Goal: Ask a question: Seek information or help from site administrators or community

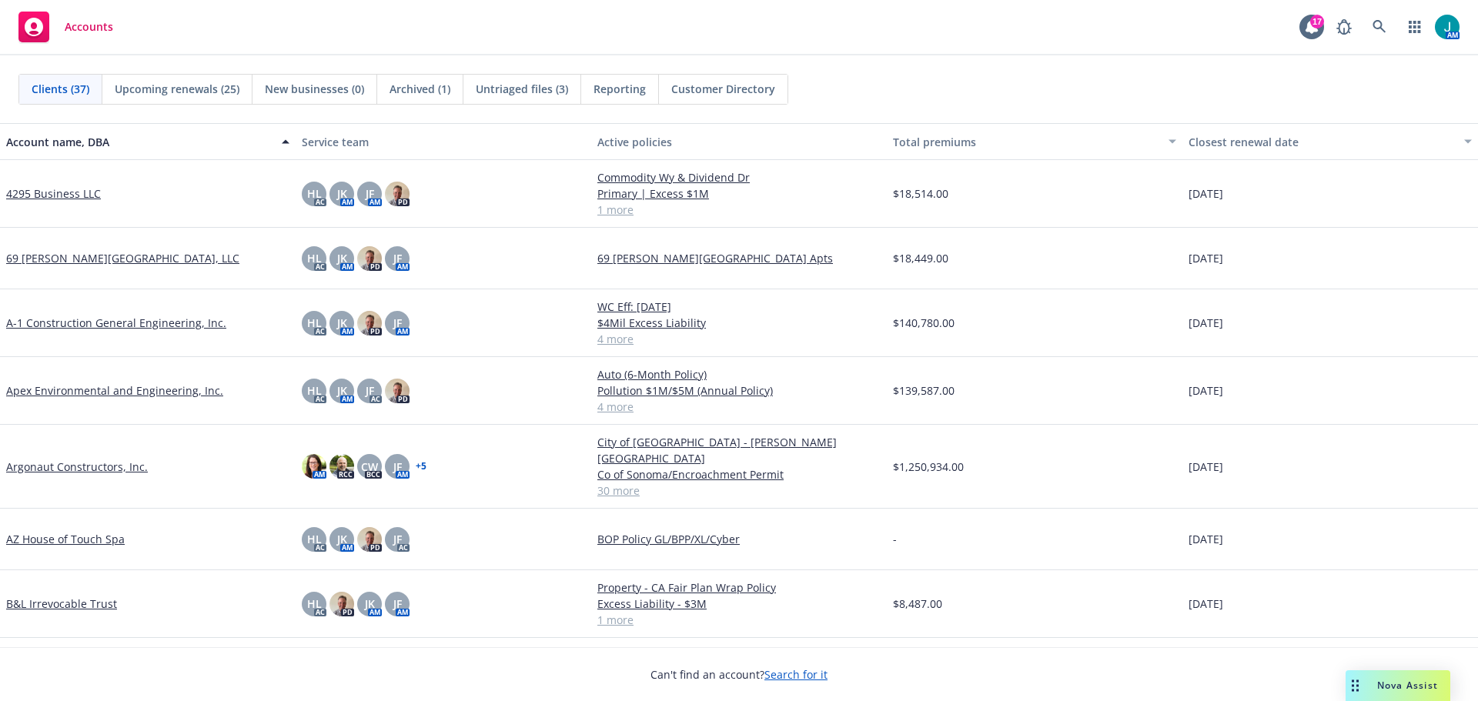
click at [1421, 684] on span "Nova Assist" at bounding box center [1407, 685] width 61 height 13
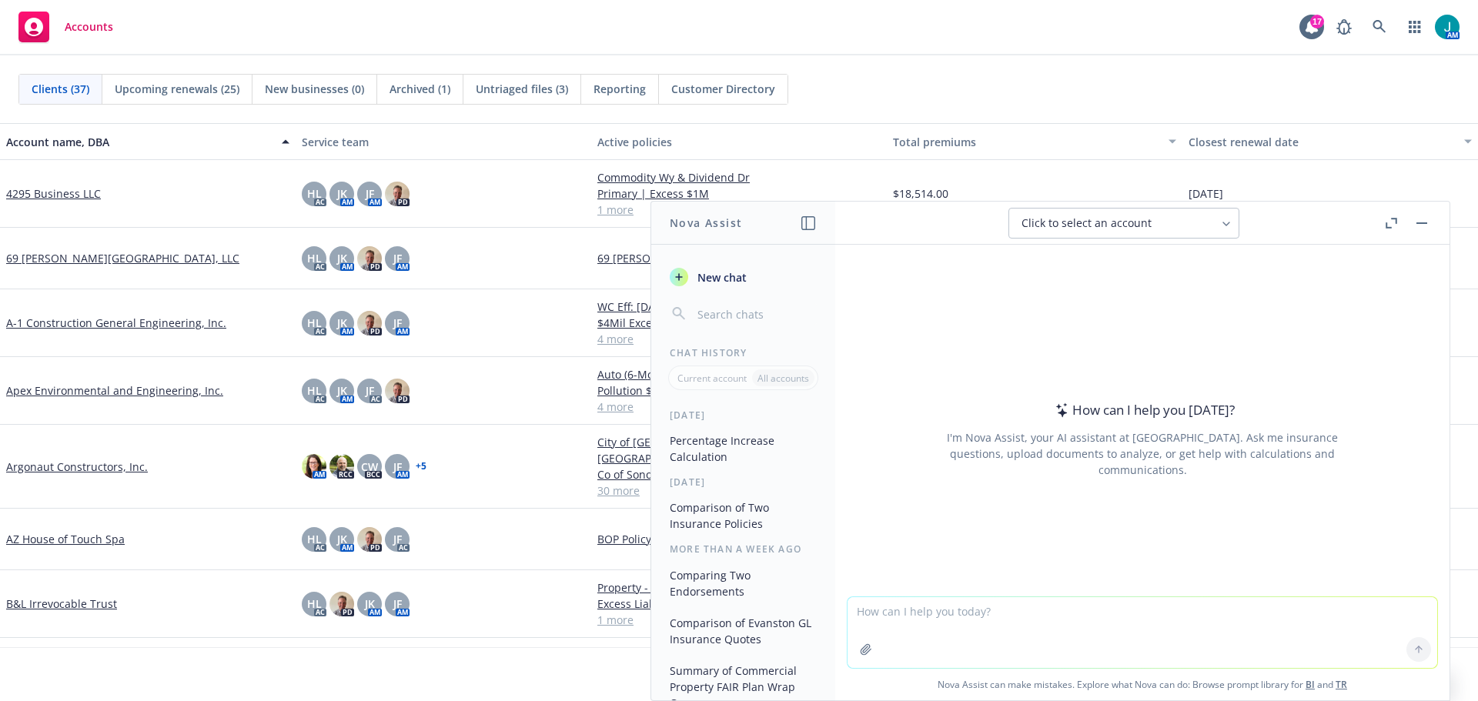
drag, startPoint x: 897, startPoint y: 623, endPoint x: 891, endPoint y: 616, distance: 8.8
click at [897, 623] on textarea at bounding box center [1142, 632] width 590 height 71
type textarea "What is the difference between an installation floater and a builders risk poli…"
click at [1413, 653] on icon at bounding box center [1418, 649] width 11 height 11
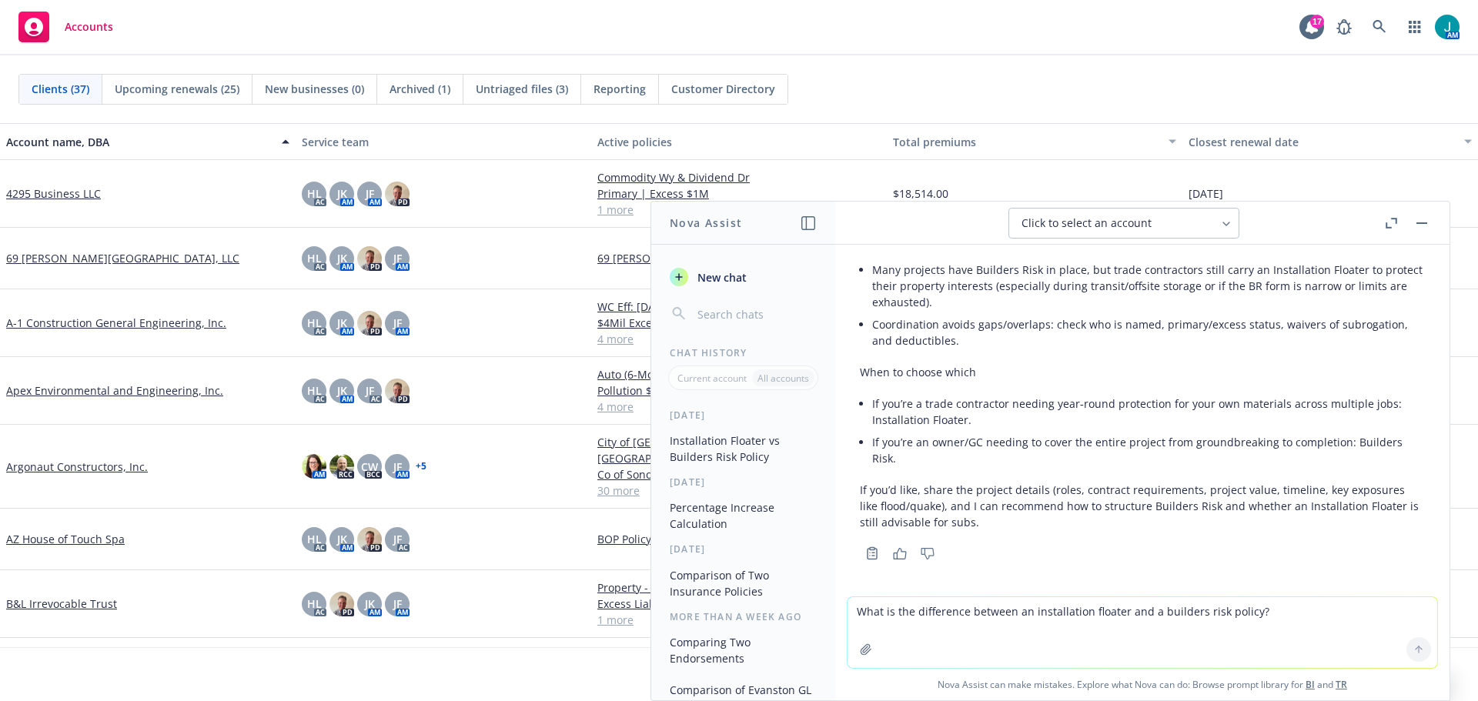
scroll to position [829, 0]
click at [1425, 222] on rect "button" at bounding box center [1421, 223] width 11 height 2
